Goal: Information Seeking & Learning: Find specific fact

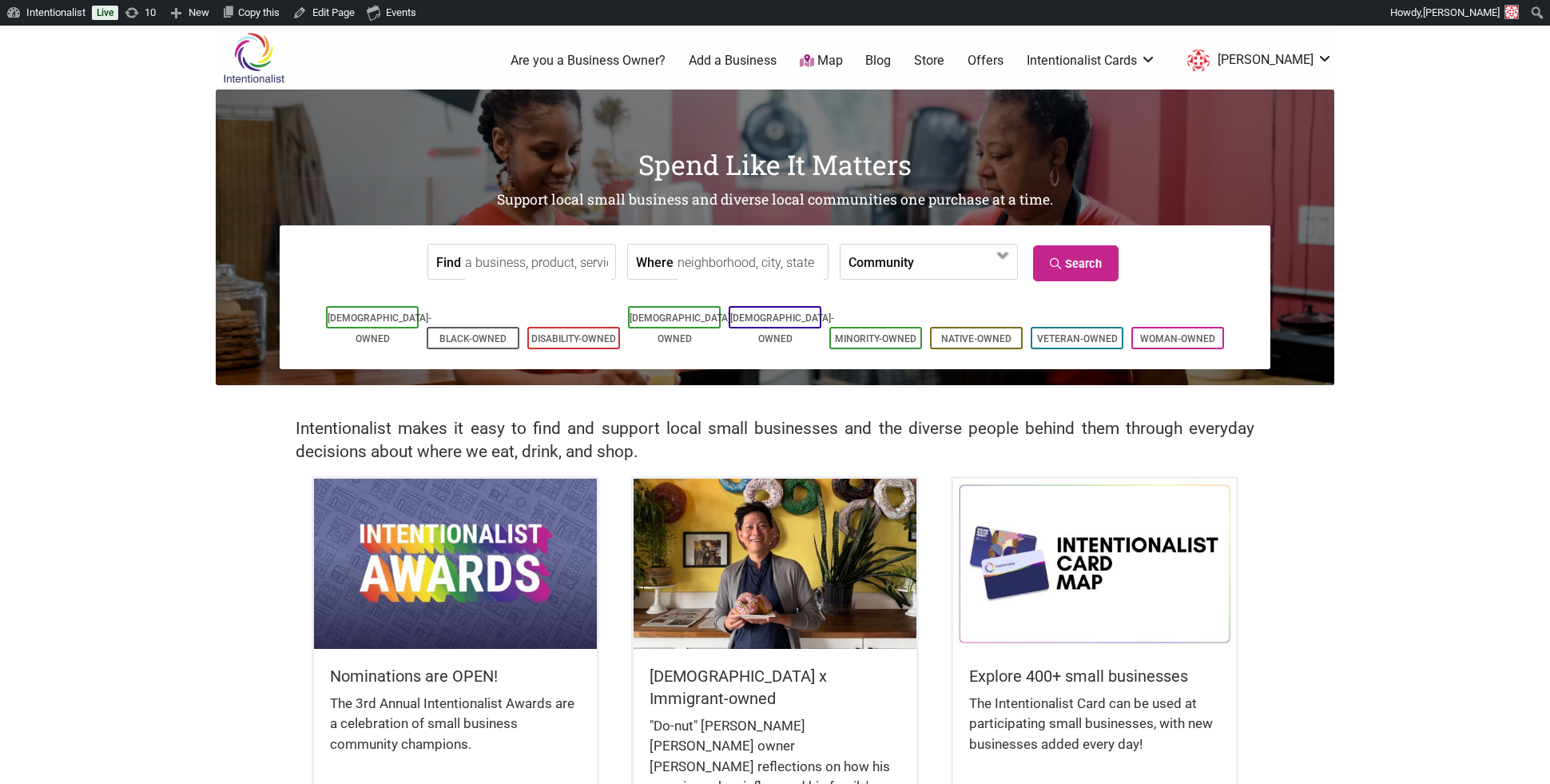
click at [541, 269] on input "Find" at bounding box center [538, 263] width 146 height 36
click at [561, 296] on div "PJ's Classic Homemade Ice Cream &amp; Bon Bons" at bounding box center [679, 299] width 412 height 31
type input "PJ's Classic Homemade Ice Cream &amp; Bon Bons"
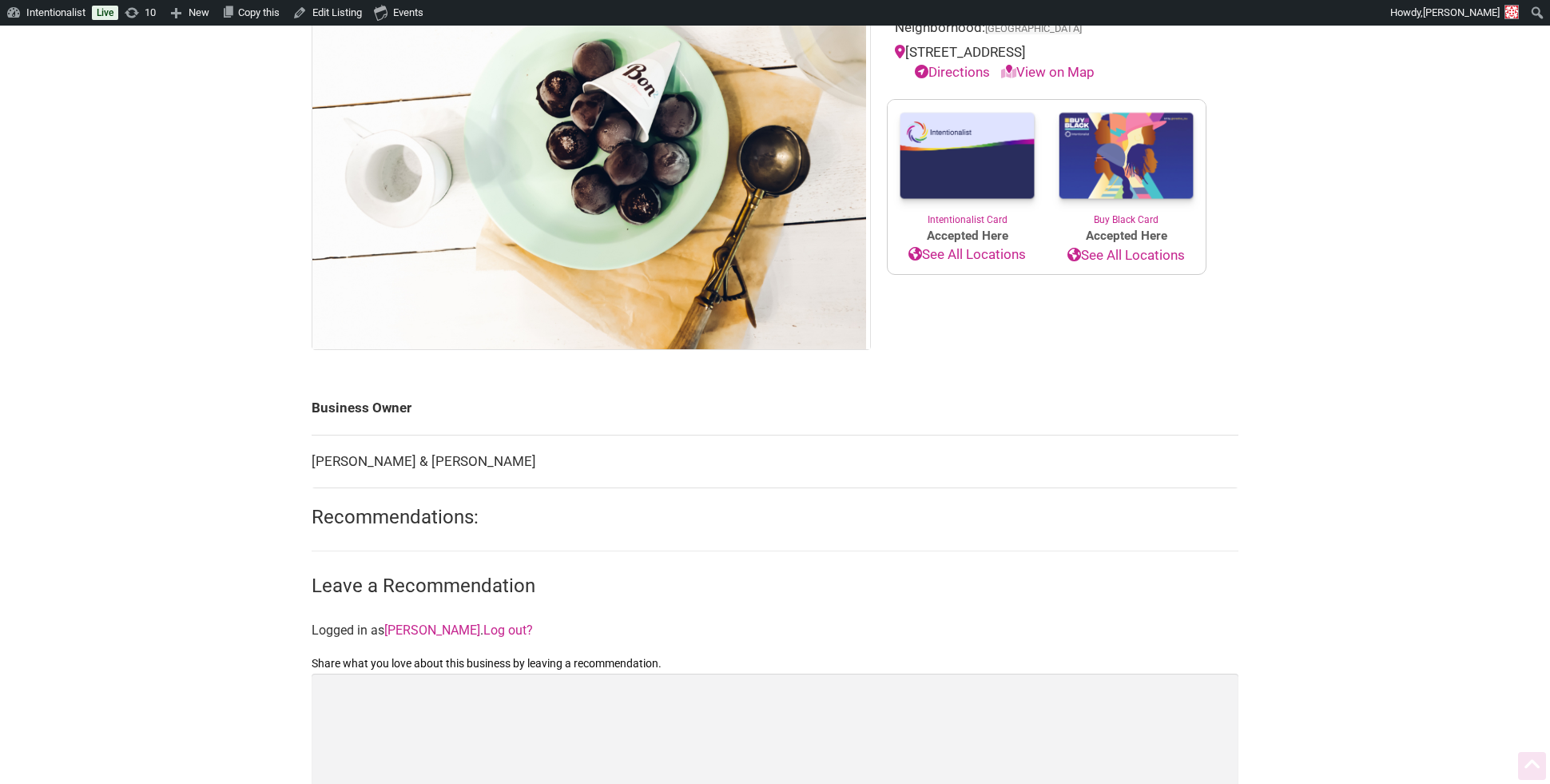
scroll to position [290, 0]
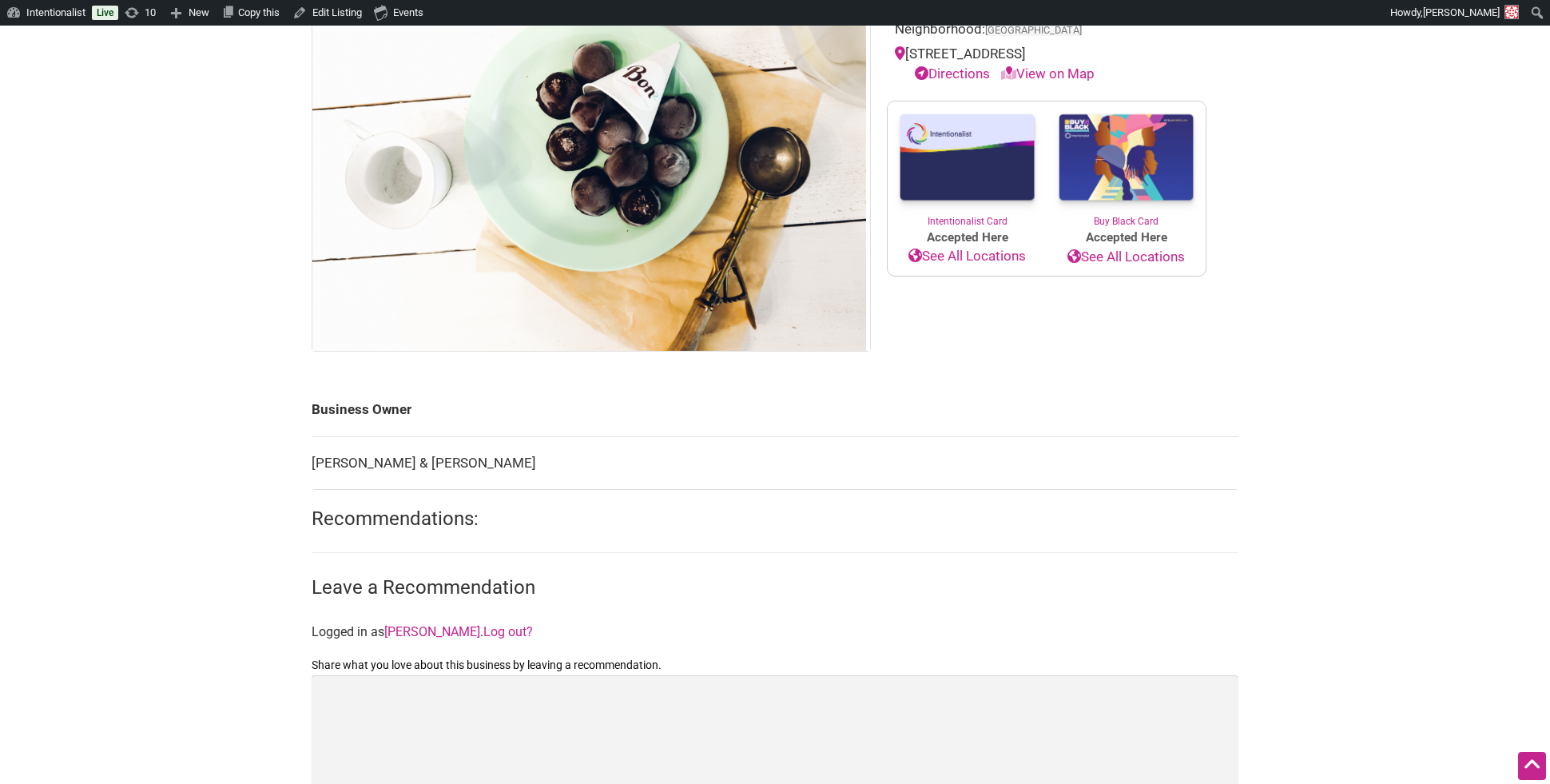
click at [394, 458] on td "Michelle & Danielle Forbes" at bounding box center [775, 463] width 926 height 53
copy td "Danielle"
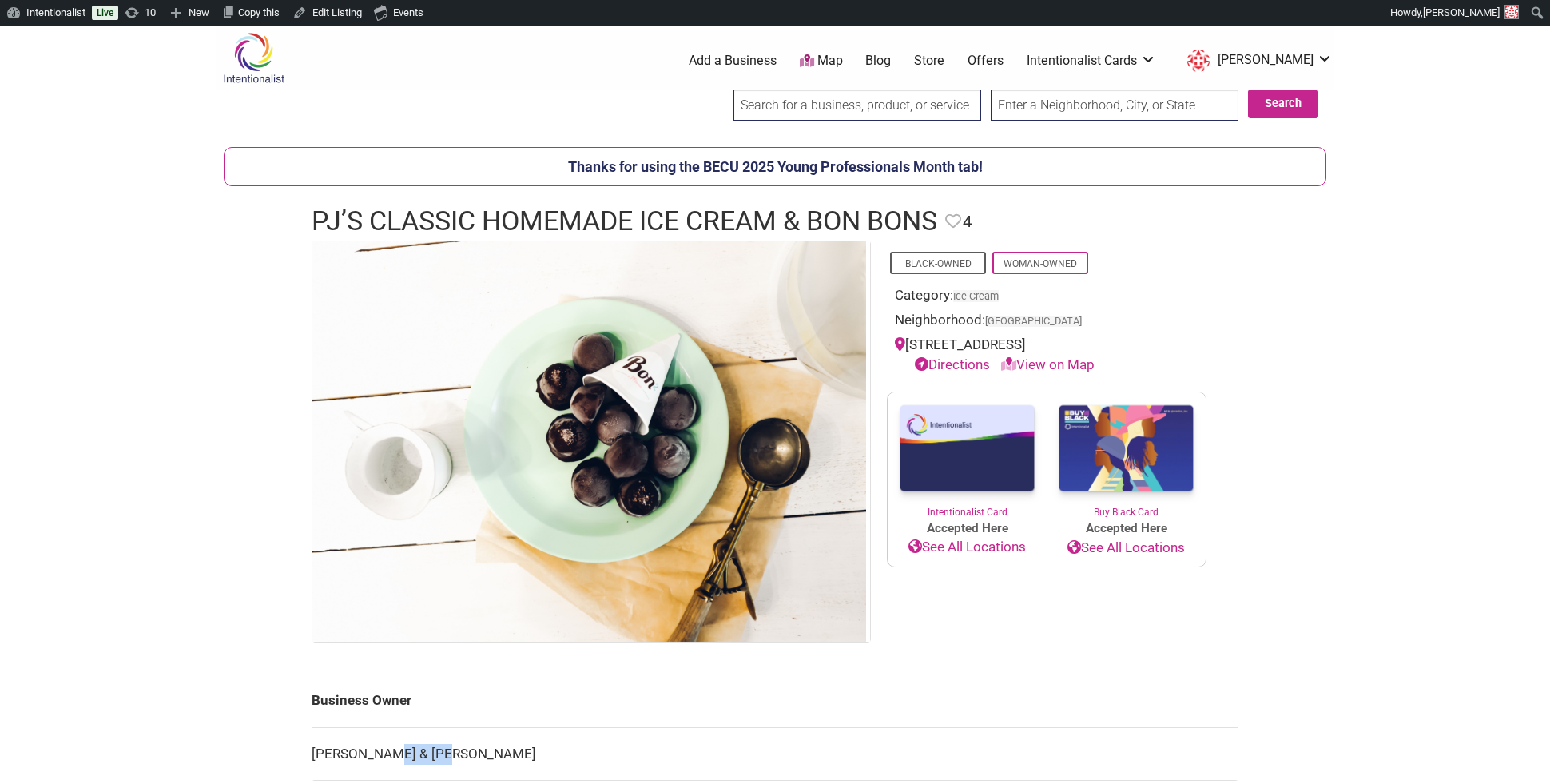
click at [1004, 61] on link "Offers" at bounding box center [986, 60] width 36 height 17
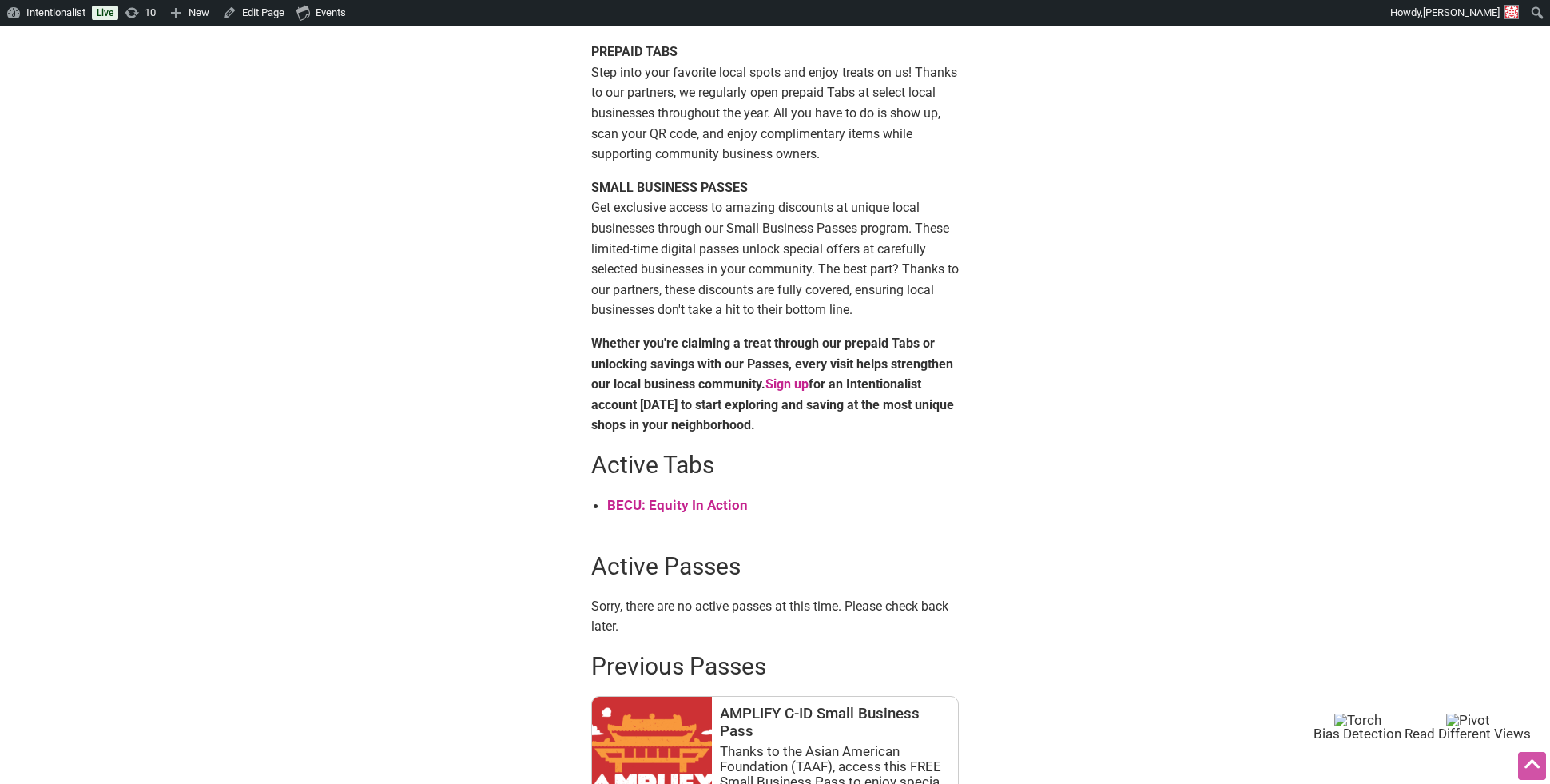
scroll to position [361, 0]
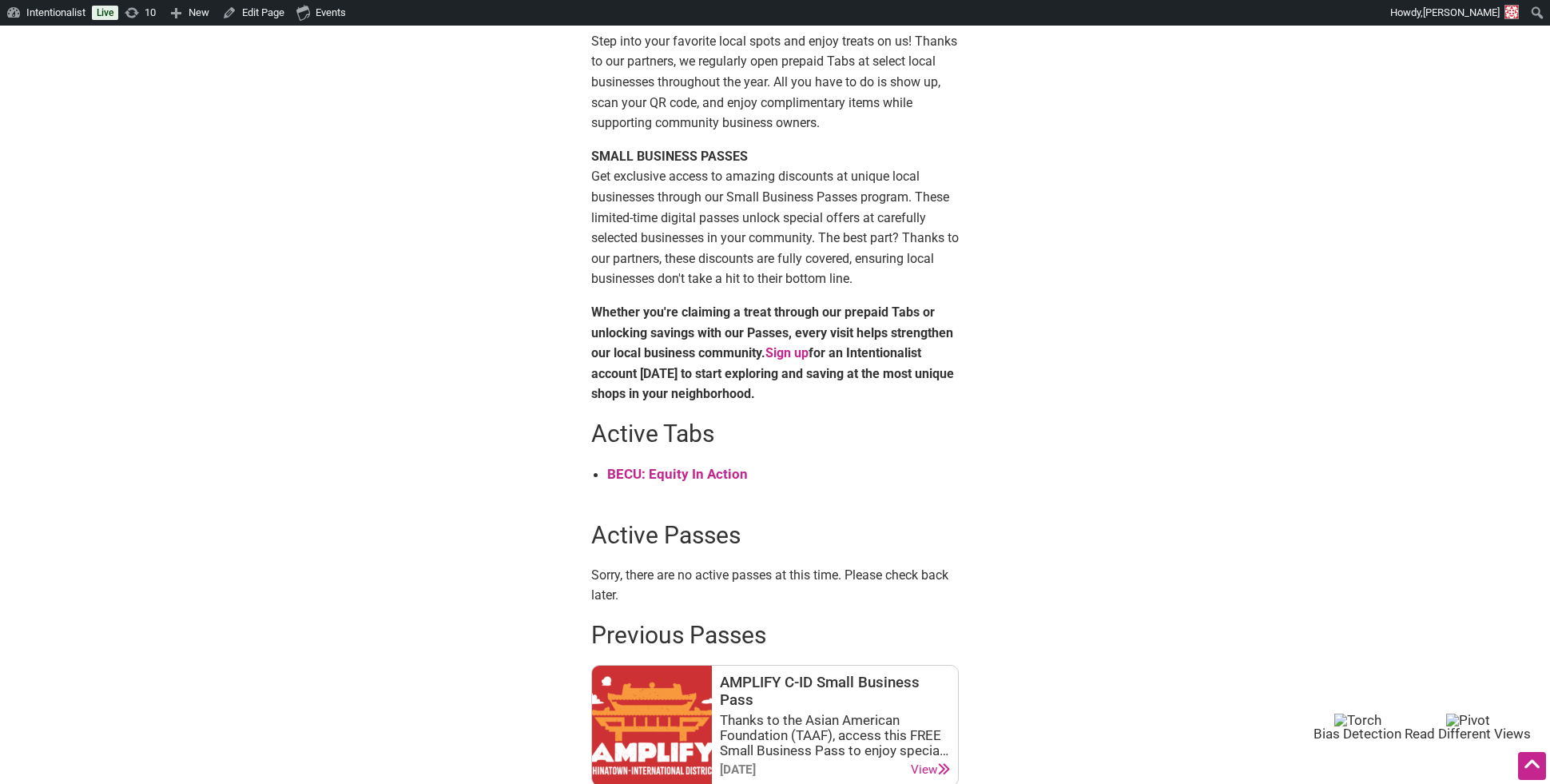
click at [692, 470] on strong "BECU: Equity In Action" at bounding box center [677, 474] width 140 height 16
